Goal: Use online tool/utility: Use online tool/utility

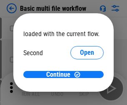
click at [80, 75] on span "Open" at bounding box center [87, 78] width 14 height 7
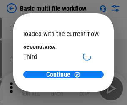
scroll to position [24, 0]
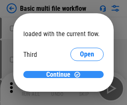
click at [60, 75] on span "Continue" at bounding box center [58, 75] width 24 height 7
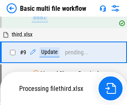
scroll to position [230, 0]
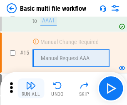
click at [31, 89] on img "button" at bounding box center [31, 86] width 10 height 10
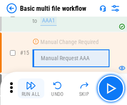
scroll to position [555, 0]
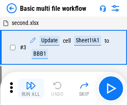
click at [31, 89] on img "button" at bounding box center [31, 86] width 10 height 10
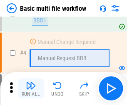
click at [31, 89] on img "button" at bounding box center [31, 86] width 10 height 10
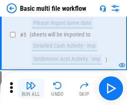
click at [31, 89] on img "button" at bounding box center [31, 86] width 10 height 10
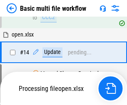
scroll to position [436, 0]
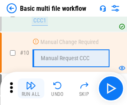
click at [31, 89] on img "button" at bounding box center [31, 86] width 10 height 10
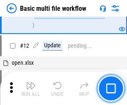
scroll to position [390, 0]
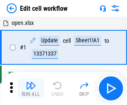
click at [31, 89] on img "button" at bounding box center [31, 86] width 10 height 10
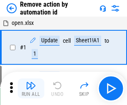
click at [31, 89] on img "button" at bounding box center [31, 86] width 10 height 10
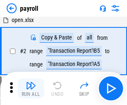
click at [31, 89] on img "button" at bounding box center [31, 86] width 10 height 10
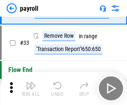
scroll to position [103, 0]
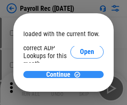
click at [60, 75] on span "Continue" at bounding box center [58, 75] width 24 height 7
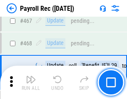
scroll to position [4441, 0]
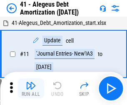
click at [31, 89] on img "button" at bounding box center [31, 86] width 10 height 10
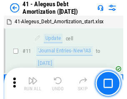
scroll to position [103, 0]
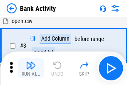
click at [31, 68] on img "button" at bounding box center [31, 65] width 10 height 10
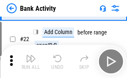
scroll to position [223, 0]
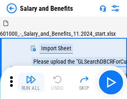
click at [31, 83] on img "button" at bounding box center [31, 80] width 10 height 10
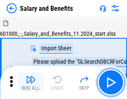
scroll to position [11, 0]
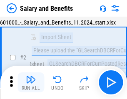
click at [31, 83] on img "button" at bounding box center [31, 80] width 10 height 10
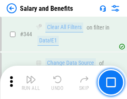
scroll to position [3902, 0]
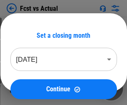
click at [31, 83] on img "button" at bounding box center [31, 86] width 10 height 10
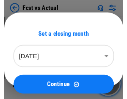
scroll to position [11, 0]
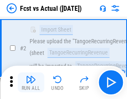
click at [31, 83] on img "button" at bounding box center [31, 80] width 10 height 10
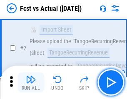
scroll to position [78, 0]
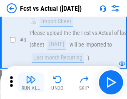
click at [31, 83] on img "button" at bounding box center [31, 80] width 10 height 10
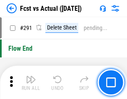
scroll to position [3944, 0]
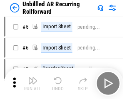
scroll to position [18, 0]
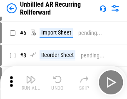
click at [31, 83] on img "button" at bounding box center [31, 80] width 10 height 10
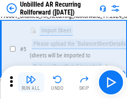
click at [31, 83] on img "button" at bounding box center [31, 80] width 10 height 10
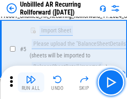
scroll to position [78, 0]
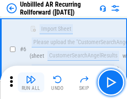
click at [31, 83] on img "button" at bounding box center [31, 80] width 10 height 10
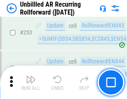
scroll to position [2831, 0]
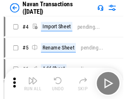
scroll to position [13, 0]
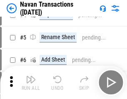
click at [31, 83] on img "button" at bounding box center [31, 80] width 10 height 10
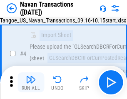
click at [31, 83] on img "button" at bounding box center [31, 80] width 10 height 10
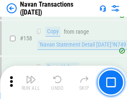
scroll to position [2702, 0]
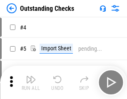
click at [31, 83] on img "button" at bounding box center [31, 80] width 10 height 10
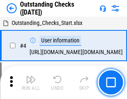
scroll to position [35, 0]
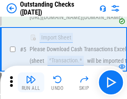
click at [31, 83] on img "button" at bounding box center [31, 80] width 10 height 10
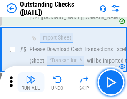
scroll to position [87, 0]
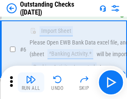
click at [31, 83] on img "button" at bounding box center [31, 80] width 10 height 10
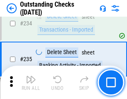
scroll to position [2531, 0]
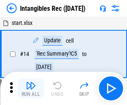
click at [31, 89] on img "button" at bounding box center [31, 86] width 10 height 10
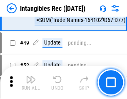
scroll to position [325, 0]
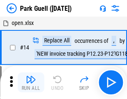
click at [31, 83] on img "button" at bounding box center [31, 80] width 10 height 10
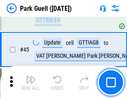
scroll to position [1042, 0]
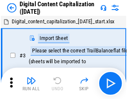
scroll to position [18, 0]
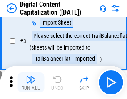
click at [31, 83] on img "button" at bounding box center [31, 80] width 10 height 10
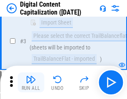
click at [31, 83] on img "button" at bounding box center [31, 80] width 10 height 10
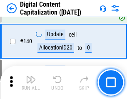
scroll to position [878, 0]
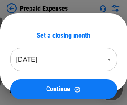
click at [31, 83] on img "button" at bounding box center [31, 86] width 10 height 10
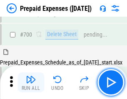
scroll to position [2242, 0]
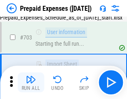
click at [31, 83] on img "button" at bounding box center [31, 80] width 10 height 10
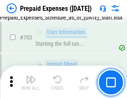
scroll to position [2291, 0]
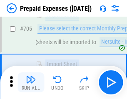
click at [31, 83] on img "button" at bounding box center [31, 80] width 10 height 10
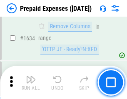
scroll to position [8114, 0]
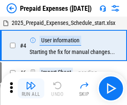
click at [31, 89] on img "button" at bounding box center [31, 86] width 10 height 10
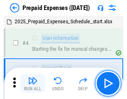
scroll to position [37, 0]
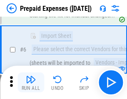
click at [31, 83] on img "button" at bounding box center [31, 80] width 10 height 10
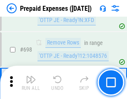
scroll to position [2902, 0]
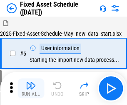
click at [31, 89] on img "button" at bounding box center [31, 86] width 10 height 10
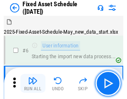
scroll to position [45, 0]
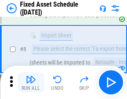
click at [31, 83] on img "button" at bounding box center [31, 80] width 10 height 10
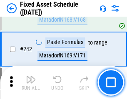
scroll to position [2582, 0]
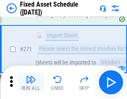
click at [31, 83] on img "button" at bounding box center [31, 80] width 10 height 10
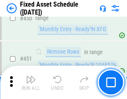
scroll to position [3725, 0]
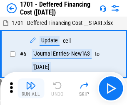
click at [31, 89] on img "button" at bounding box center [31, 86] width 10 height 10
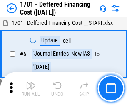
scroll to position [100, 0]
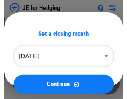
scroll to position [1, 0]
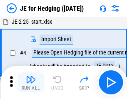
click at [31, 83] on img "button" at bounding box center [31, 80] width 10 height 10
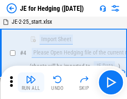
click at [31, 83] on img "button" at bounding box center [31, 80] width 10 height 10
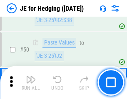
scroll to position [540, 0]
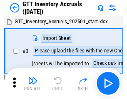
scroll to position [1, 0]
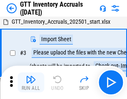
click at [31, 83] on img "button" at bounding box center [31, 80] width 10 height 10
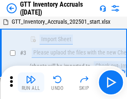
click at [31, 83] on img "button" at bounding box center [31, 80] width 10 height 10
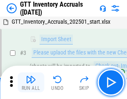
scroll to position [54, 0]
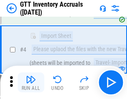
click at [31, 83] on img "button" at bounding box center [31, 80] width 10 height 10
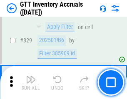
scroll to position [6326, 0]
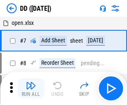
click at [31, 89] on img "button" at bounding box center [31, 86] width 10 height 10
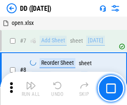
scroll to position [80, 0]
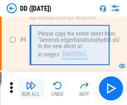
click at [31, 89] on img "button" at bounding box center [31, 86] width 10 height 10
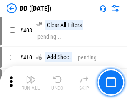
scroll to position [3729, 0]
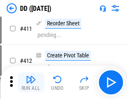
click at [31, 83] on img "button" at bounding box center [31, 80] width 10 height 10
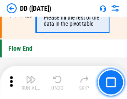
scroll to position [3989, 0]
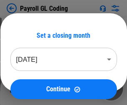
click at [31, 89] on img "button" at bounding box center [31, 86] width 10 height 10
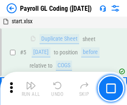
scroll to position [100, 0]
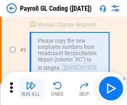
click at [31, 89] on img "button" at bounding box center [31, 86] width 10 height 10
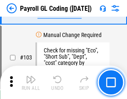
scroll to position [1955, 0]
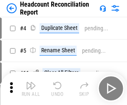
click at [31, 89] on img "button" at bounding box center [31, 86] width 10 height 10
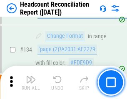
scroll to position [1002, 0]
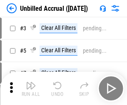
click at [31, 89] on img "button" at bounding box center [31, 86] width 10 height 10
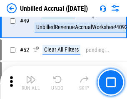
scroll to position [756, 0]
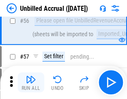
click at [31, 83] on img "button" at bounding box center [31, 80] width 10 height 10
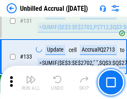
scroll to position [2482, 0]
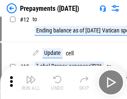
scroll to position [52, 0]
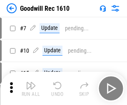
click at [31, 89] on img "button" at bounding box center [31, 86] width 10 height 10
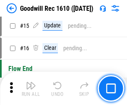
scroll to position [143, 0]
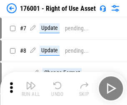
click at [31, 89] on img "button" at bounding box center [31, 86] width 10 height 10
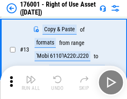
scroll to position [54, 0]
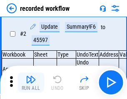
click at [31, 83] on img "button" at bounding box center [31, 80] width 10 height 10
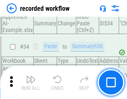
scroll to position [2605, 0]
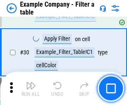
scroll to position [763, 0]
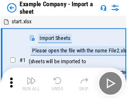
scroll to position [13, 0]
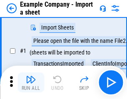
click at [31, 83] on img "button" at bounding box center [31, 80] width 10 height 10
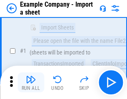
click at [31, 83] on img "button" at bounding box center [31, 80] width 10 height 10
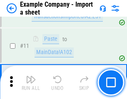
scroll to position [184, 0]
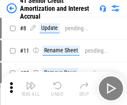
click at [31, 83] on img "button" at bounding box center [31, 86] width 10 height 10
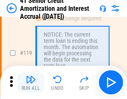
click at [31, 83] on img "button" at bounding box center [31, 80] width 10 height 10
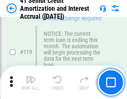
scroll to position [786, 0]
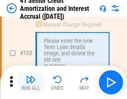
click at [31, 83] on img "button" at bounding box center [31, 80] width 10 height 10
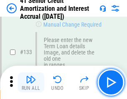
scroll to position [871, 0]
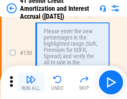
click at [31, 83] on img "button" at bounding box center [31, 80] width 10 height 10
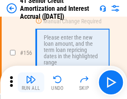
click at [31, 83] on img "button" at bounding box center [31, 80] width 10 height 10
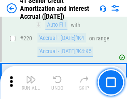
scroll to position [1866, 0]
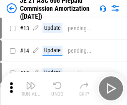
click at [31, 83] on img "button" at bounding box center [31, 86] width 10 height 10
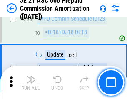
scroll to position [1533, 0]
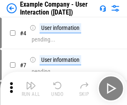
click at [31, 83] on img "button" at bounding box center [31, 86] width 10 height 10
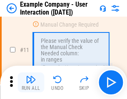
click at [31, 83] on img "button" at bounding box center [31, 80] width 10 height 10
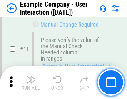
scroll to position [180, 0]
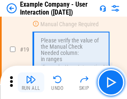
click at [31, 83] on img "button" at bounding box center [31, 80] width 10 height 10
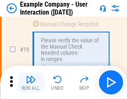
click at [31, 83] on img "button" at bounding box center [31, 80] width 10 height 10
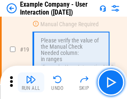
click at [31, 83] on img "button" at bounding box center [31, 80] width 10 height 10
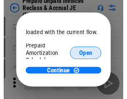
scroll to position [50, 0]
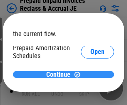
click at [60, 75] on span "Continue" at bounding box center [58, 75] width 24 height 7
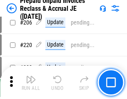
scroll to position [1080, 0]
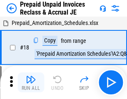
click at [31, 83] on img "button" at bounding box center [31, 80] width 10 height 10
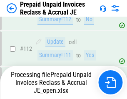
scroll to position [1080, 0]
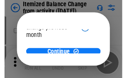
scroll to position [61, 0]
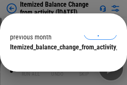
click at [60, 60] on span "Continue" at bounding box center [58, 63] width 24 height 7
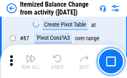
scroll to position [815, 0]
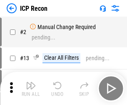
scroll to position [4, 0]
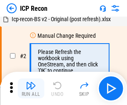
click at [31, 89] on img "button" at bounding box center [31, 86] width 10 height 10
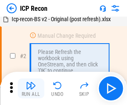
click at [31, 89] on img "button" at bounding box center [31, 86] width 10 height 10
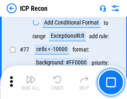
scroll to position [749, 0]
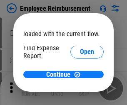
click at [80, 97] on span "Open" at bounding box center [87, 100] width 14 height 7
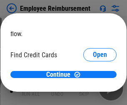
scroll to position [49, 0]
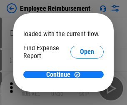
click at [80, 97] on span "Open" at bounding box center [87, 100] width 14 height 7
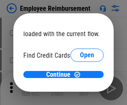
scroll to position [49, 0]
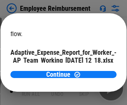
click at [93, 70] on span "Open" at bounding box center [100, 73] width 14 height 7
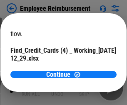
scroll to position [87, 0]
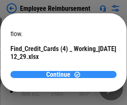
click at [60, 75] on span "Continue" at bounding box center [58, 75] width 24 height 7
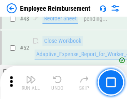
scroll to position [620, 0]
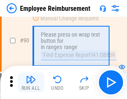
click at [31, 83] on img "button" at bounding box center [31, 80] width 10 height 10
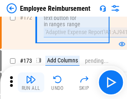
click at [31, 83] on img "button" at bounding box center [31, 80] width 10 height 10
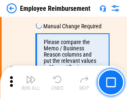
scroll to position [3680, 0]
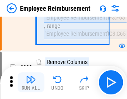
click at [31, 83] on img "button" at bounding box center [31, 80] width 10 height 10
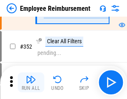
click at [31, 83] on img "button" at bounding box center [31, 80] width 10 height 10
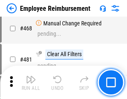
scroll to position [5095, 0]
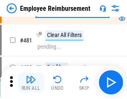
click at [31, 83] on img "button" at bounding box center [31, 80] width 10 height 10
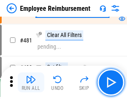
click at [31, 83] on img "button" at bounding box center [31, 80] width 10 height 10
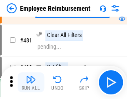
click at [31, 83] on img "button" at bounding box center [31, 80] width 10 height 10
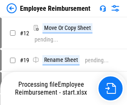
scroll to position [28, 0]
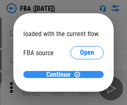
click at [60, 75] on span "Continue" at bounding box center [58, 75] width 24 height 7
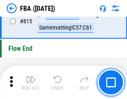
scroll to position [7460, 0]
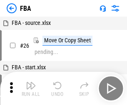
scroll to position [8, 0]
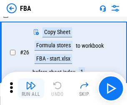
click at [31, 89] on img "button" at bounding box center [31, 86] width 10 height 10
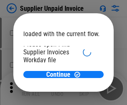
scroll to position [58, 0]
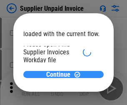
click at [60, 75] on span "Continue" at bounding box center [58, 75] width 24 height 7
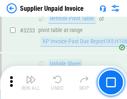
scroll to position [20296, 0]
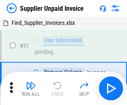
scroll to position [27, 0]
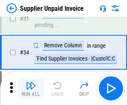
click at [31, 89] on img "button" at bounding box center [31, 86] width 10 height 10
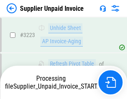
scroll to position [20195, 0]
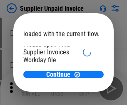
scroll to position [58, 0]
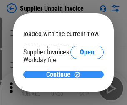
click at [60, 75] on span "Continue" at bounding box center [58, 75] width 24 height 7
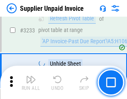
scroll to position [20296, 0]
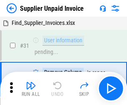
scroll to position [27, 0]
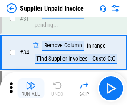
click at [31, 89] on img "button" at bounding box center [31, 86] width 10 height 10
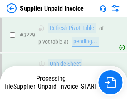
scroll to position [20267, 0]
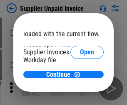
scroll to position [58, 0]
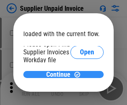
click at [60, 75] on span "Continue" at bounding box center [58, 75] width 24 height 7
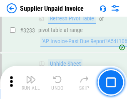
scroll to position [20296, 0]
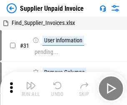
scroll to position [27, 0]
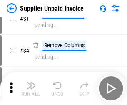
click at [31, 89] on img "button" at bounding box center [31, 86] width 10 height 10
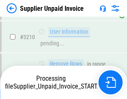
scroll to position [20016, 0]
